Goal: Transaction & Acquisition: Purchase product/service

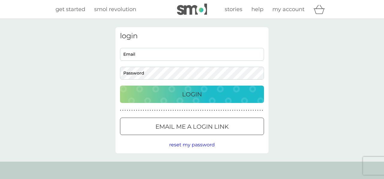
click at [322, 10] on icon "basket" at bounding box center [318, 9] width 11 height 9
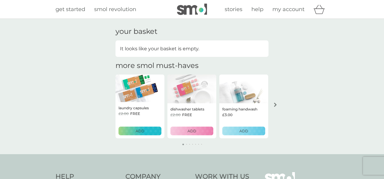
click at [188, 132] on p "ADD" at bounding box center [191, 131] width 9 height 6
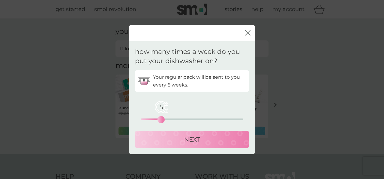
drag, startPoint x: 142, startPoint y: 119, endPoint x: 160, endPoint y: 121, distance: 18.7
click at [160, 121] on div "5" at bounding box center [161, 119] width 2 height 2
click at [247, 31] on icon "close" at bounding box center [247, 32] width 5 height 5
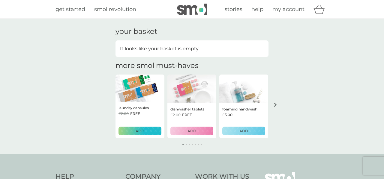
click at [194, 135] on button "ADD" at bounding box center [191, 131] width 43 height 9
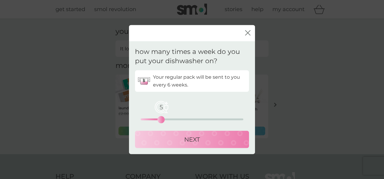
drag, startPoint x: 142, startPoint y: 118, endPoint x: 160, endPoint y: 119, distance: 18.7
click at [160, 119] on div "5" at bounding box center [161, 119] width 2 height 2
drag, startPoint x: 162, startPoint y: 121, endPoint x: 159, endPoint y: 121, distance: 3.3
click at [158, 121] on div "4" at bounding box center [157, 119] width 2 height 2
click at [173, 143] on div "NEXT" at bounding box center [192, 140] width 102 height 10
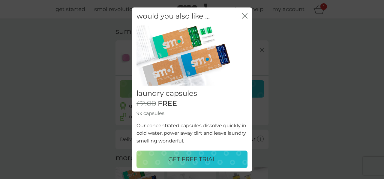
click at [178, 157] on p "GET FREE TRIAL" at bounding box center [192, 160] width 48 height 10
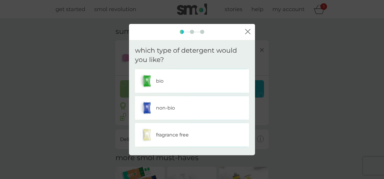
click at [150, 81] on img at bounding box center [146, 80] width 15 height 15
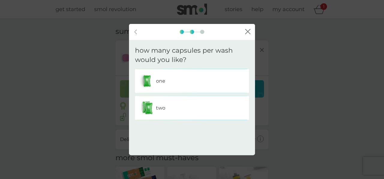
click at [151, 78] on img at bounding box center [146, 80] width 15 height 15
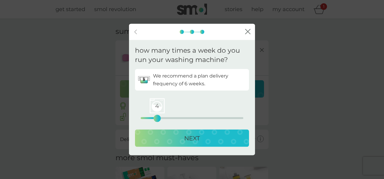
drag, startPoint x: 144, startPoint y: 117, endPoint x: 156, endPoint y: 118, distance: 11.7
click at [156, 118] on div "4 0 12.5 25" at bounding box center [192, 118] width 103 height 2
click at [179, 143] on div "NEXT" at bounding box center [192, 138] width 102 height 10
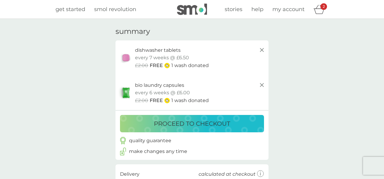
scroll to position [27, 0]
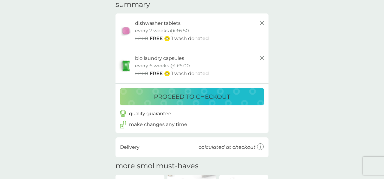
click at [175, 97] on p "proceed to checkout" at bounding box center [192, 97] width 76 height 10
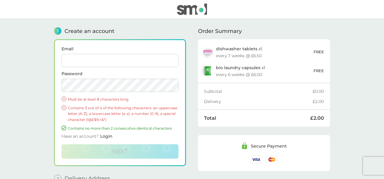
click at [88, 57] on input "Email" at bounding box center [119, 60] width 117 height 13
type input "[EMAIL_ADDRESS][DOMAIN_NAME]"
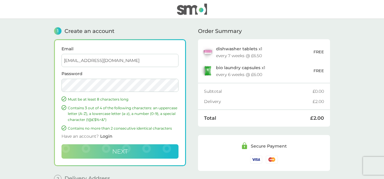
click at [125, 152] on span "Next" at bounding box center [120, 151] width 16 height 7
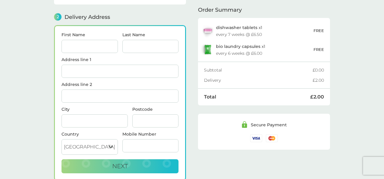
scroll to position [74, 0]
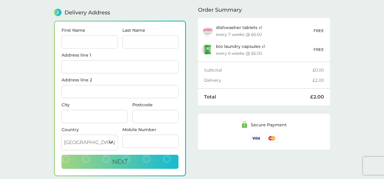
click at [95, 43] on input "First Name" at bounding box center [89, 41] width 56 height 13
type input "[PERSON_NAME]"
type input "3 The Courtyard, [GEOGRAPHIC_DATA]"
type input "[GEOGRAPHIC_DATA]"
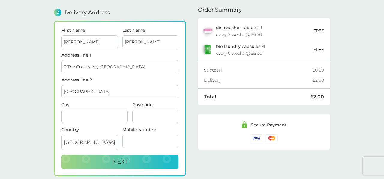
type input "Ironridge"
type input "TF8 7EG"
type input "01952879354"
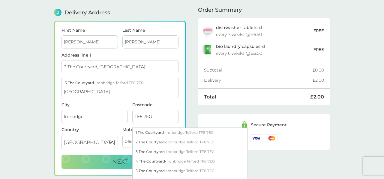
click at [271, 160] on div "Order Summary dishwasher tablets x 1 every 7 weeks @ £6.50 FREE bio laundry cap…" at bounding box center [264, 71] width 132 height 252
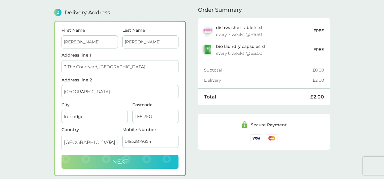
click at [145, 160] on button "Next" at bounding box center [119, 162] width 117 height 14
checkbox input "true"
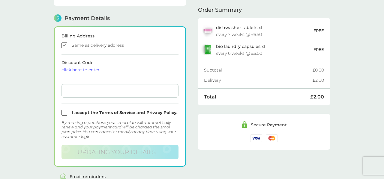
scroll to position [172, 0]
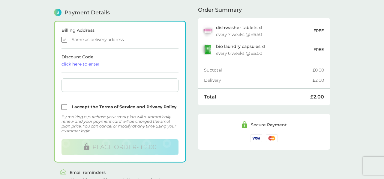
click at [12, 91] on main "1 Create an account [EMAIL_ADDRESS][DOMAIN_NAME] Edit 2 Delivery Address [PERSO…" at bounding box center [192, 22] width 384 height 350
click at [65, 109] on input "checkbox" at bounding box center [119, 107] width 117 height 6
checkbox input "true"
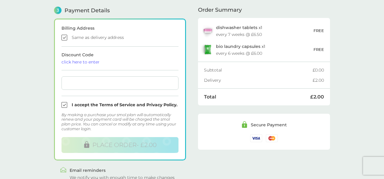
scroll to position [175, 0]
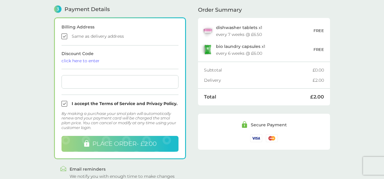
click at [118, 146] on span "PLACE ORDER - £2.00" at bounding box center [124, 143] width 64 height 7
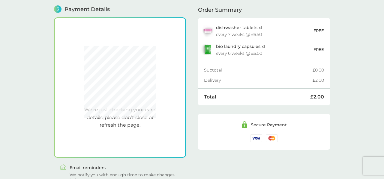
scroll to position [172, 0]
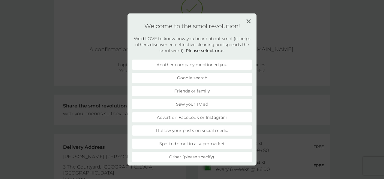
scroll to position [47, 0]
click at [248, 22] on img at bounding box center [248, 21] width 4 height 4
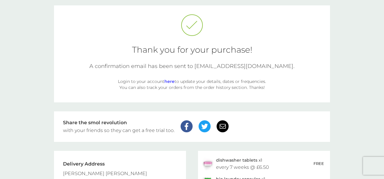
scroll to position [33, 0]
